Goal: Task Accomplishment & Management: Manage account settings

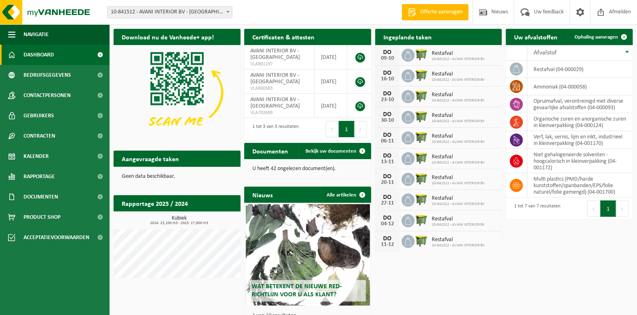
click at [460, 50] on span "Bekijk uw kalender" at bounding box center [466, 52] width 42 height 5
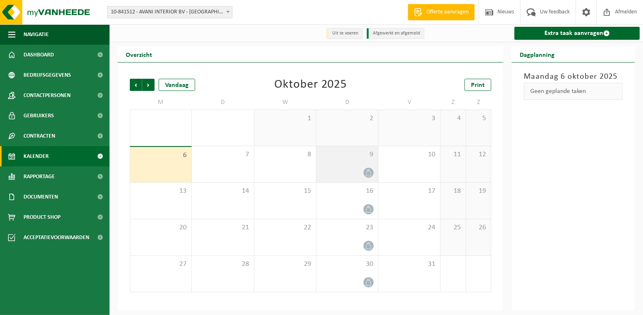
click at [371, 172] on icon at bounding box center [368, 172] width 7 height 7
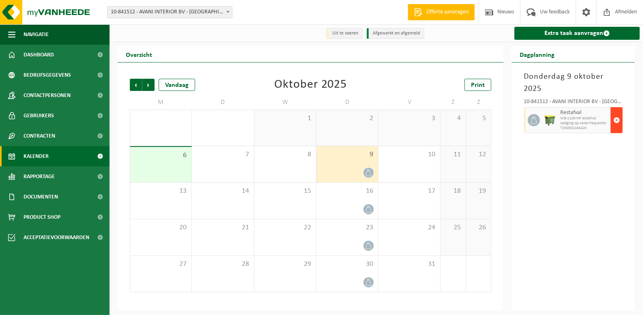
click at [619, 112] on span "button" at bounding box center [617, 120] width 6 height 16
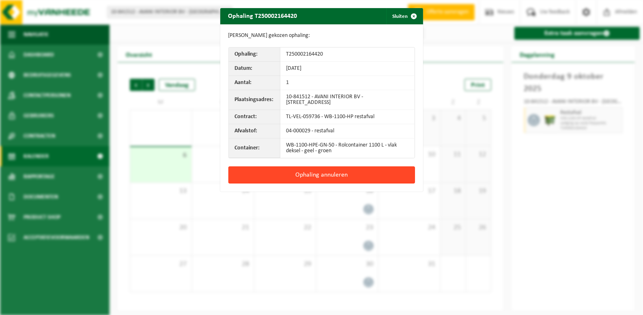
click at [328, 175] on button "Ophaling annuleren" at bounding box center [321, 174] width 187 height 17
